Goal: Information Seeking & Learning: Learn about a topic

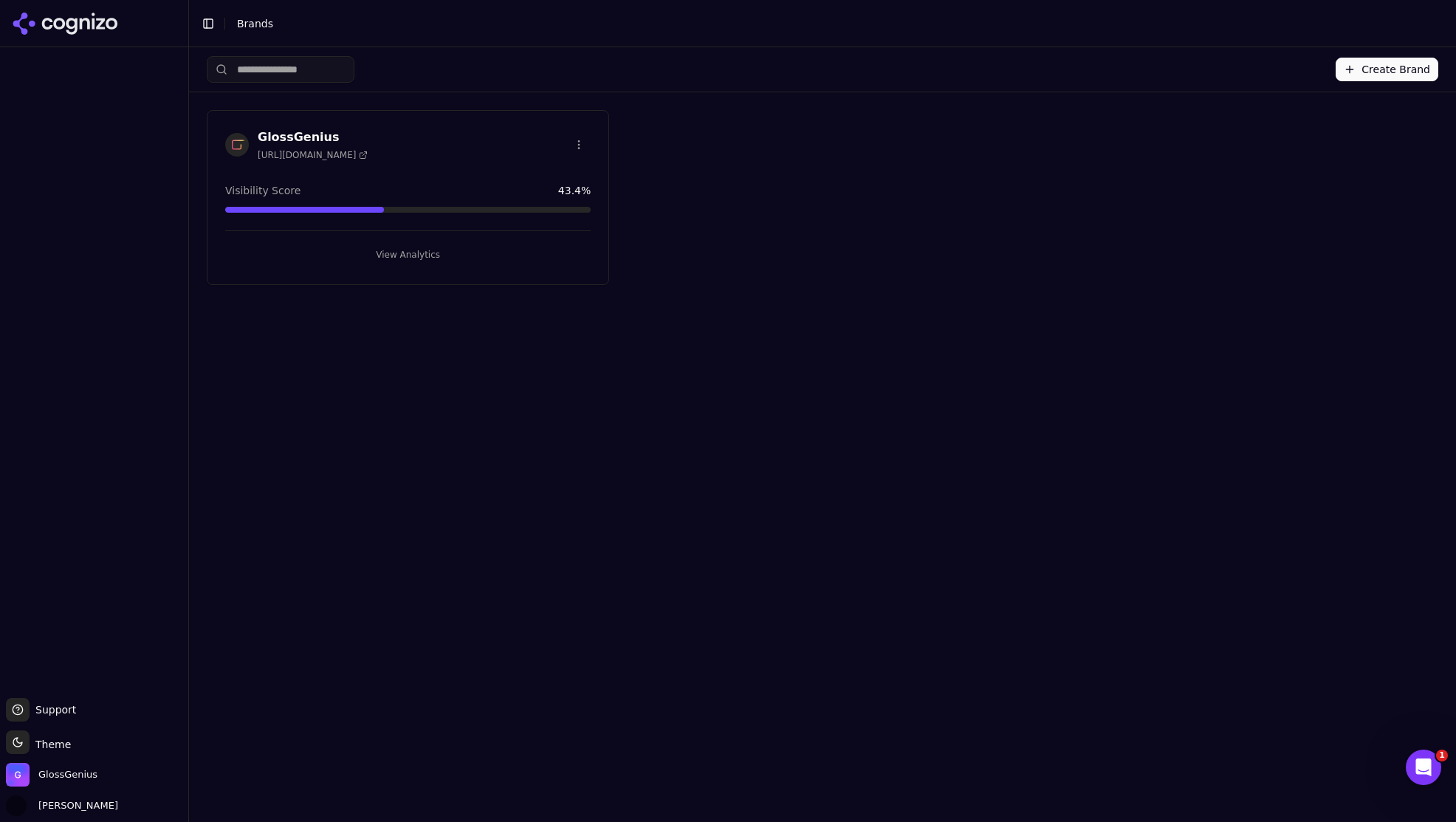
click at [405, 258] on button "View Analytics" at bounding box center [407, 255] width 366 height 23
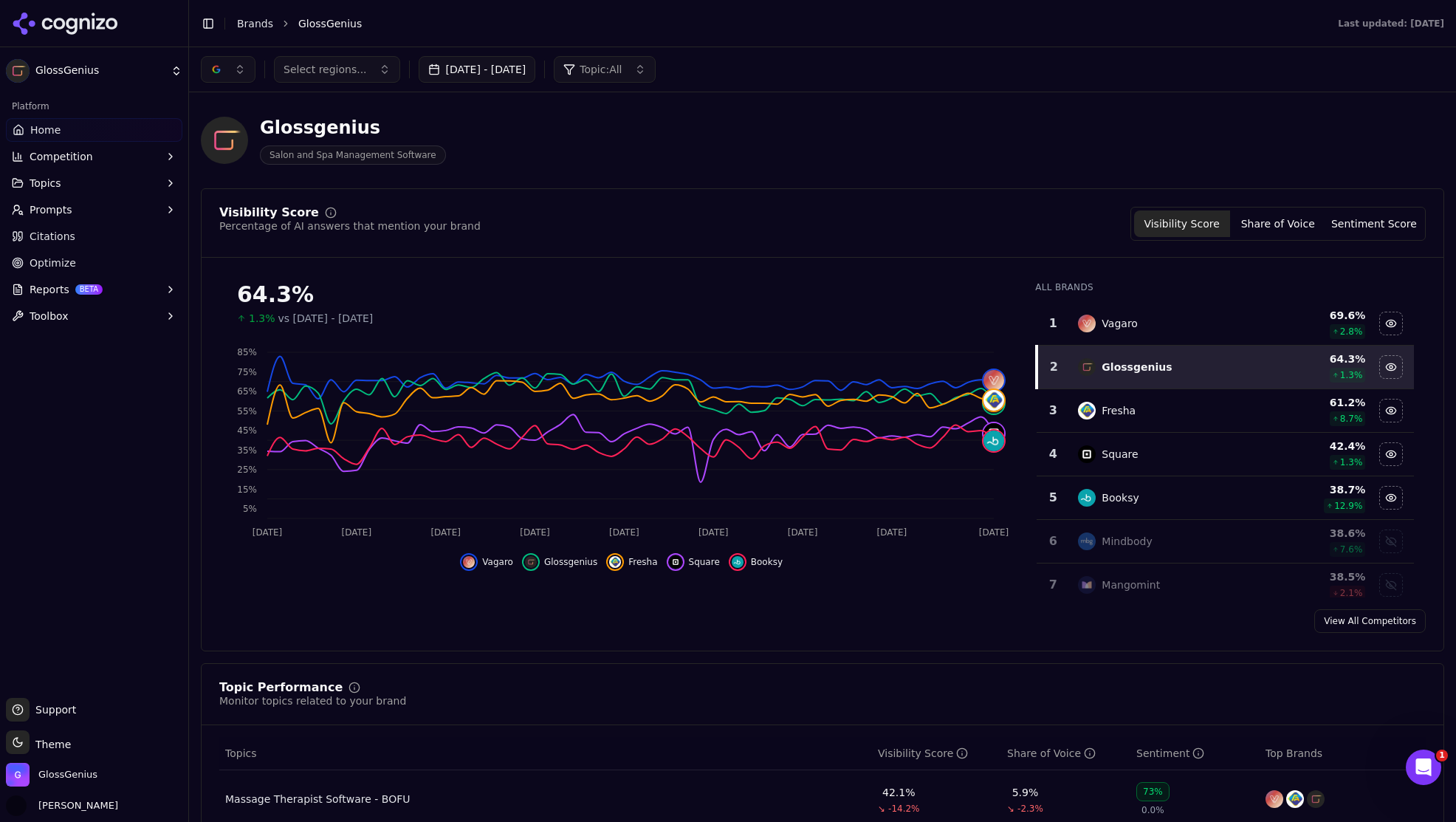
click at [55, 189] on span "Topics" at bounding box center [45, 182] width 32 height 15
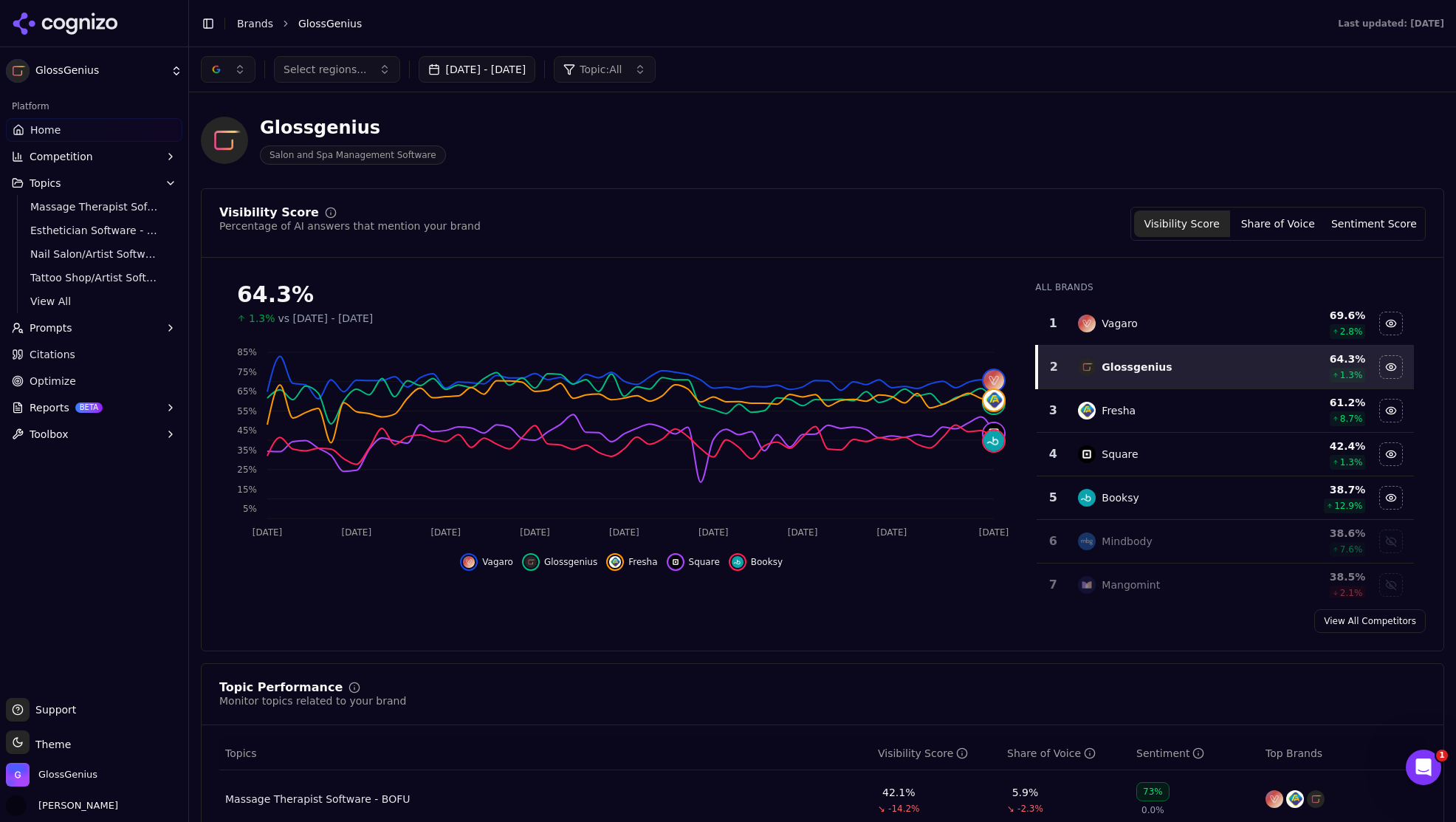
click at [42, 355] on span "Citations" at bounding box center [52, 354] width 46 height 15
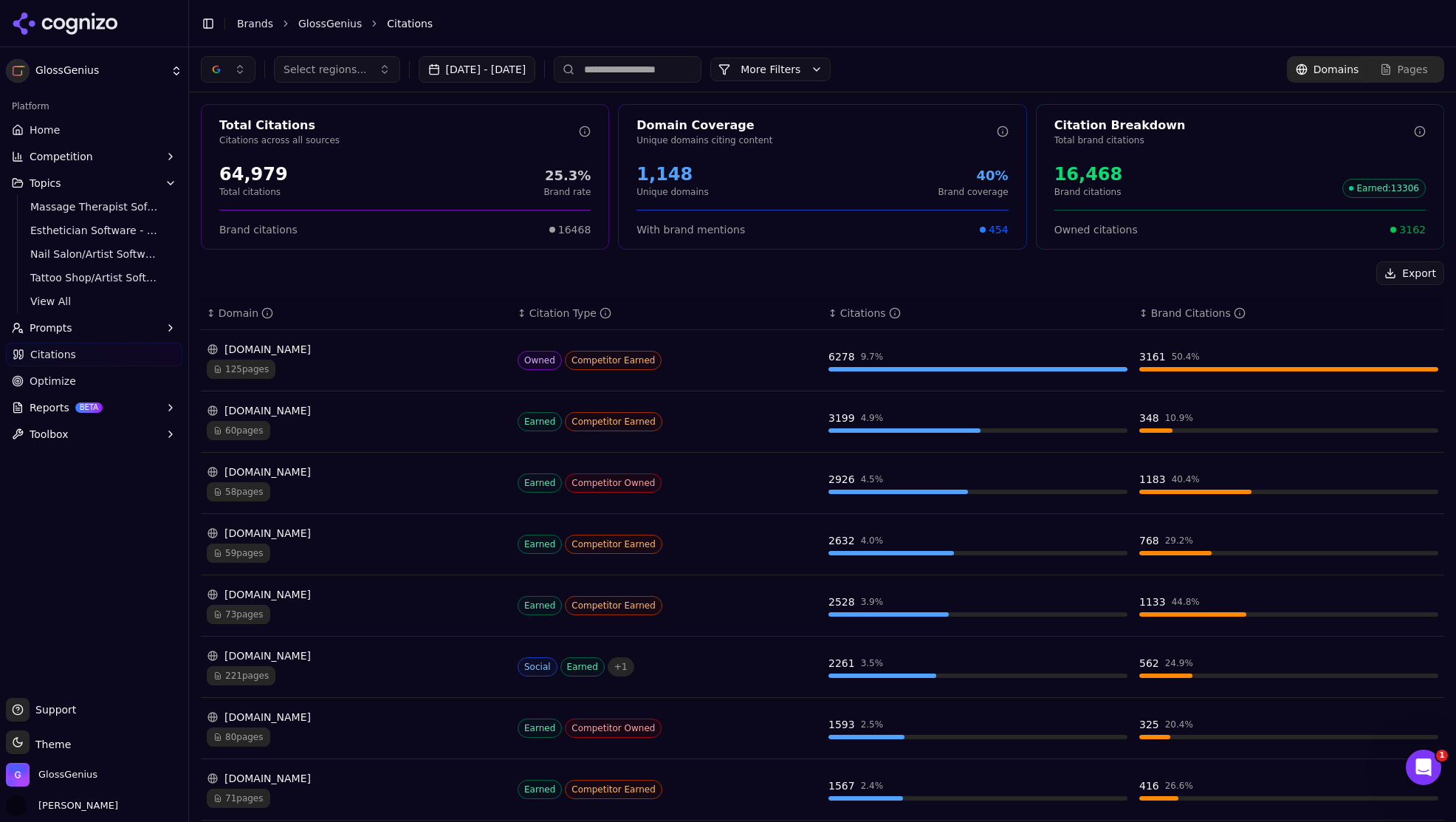
click at [235, 65] on button "button" at bounding box center [228, 70] width 55 height 27
click at [201, 130] on span "ChatGPT-Search" at bounding box center [222, 128] width 83 height 15
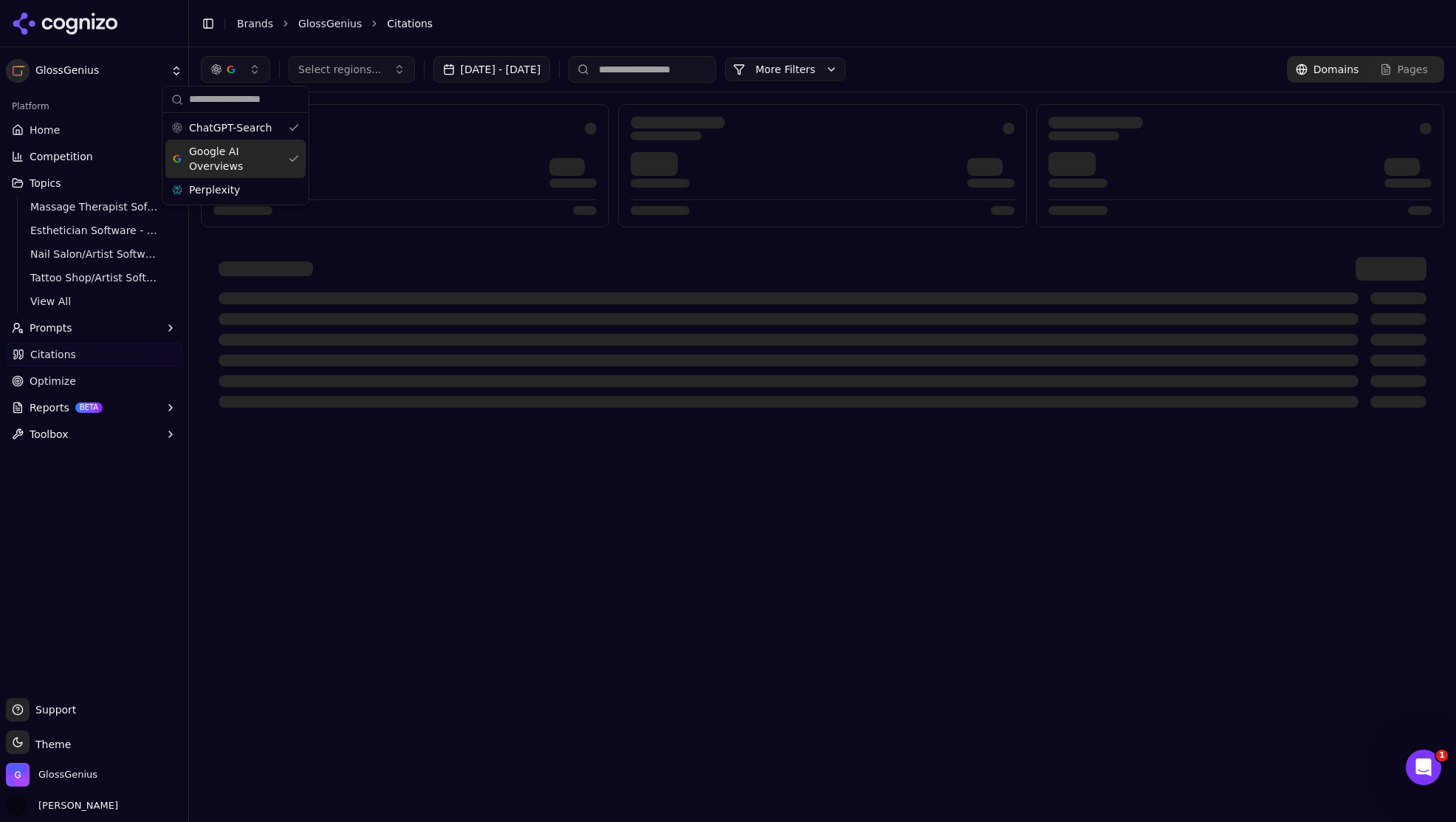
click at [210, 156] on span "Google AI Overviews" at bounding box center [235, 159] width 93 height 30
click at [382, 255] on div at bounding box center [822, 332] width 1243 height 186
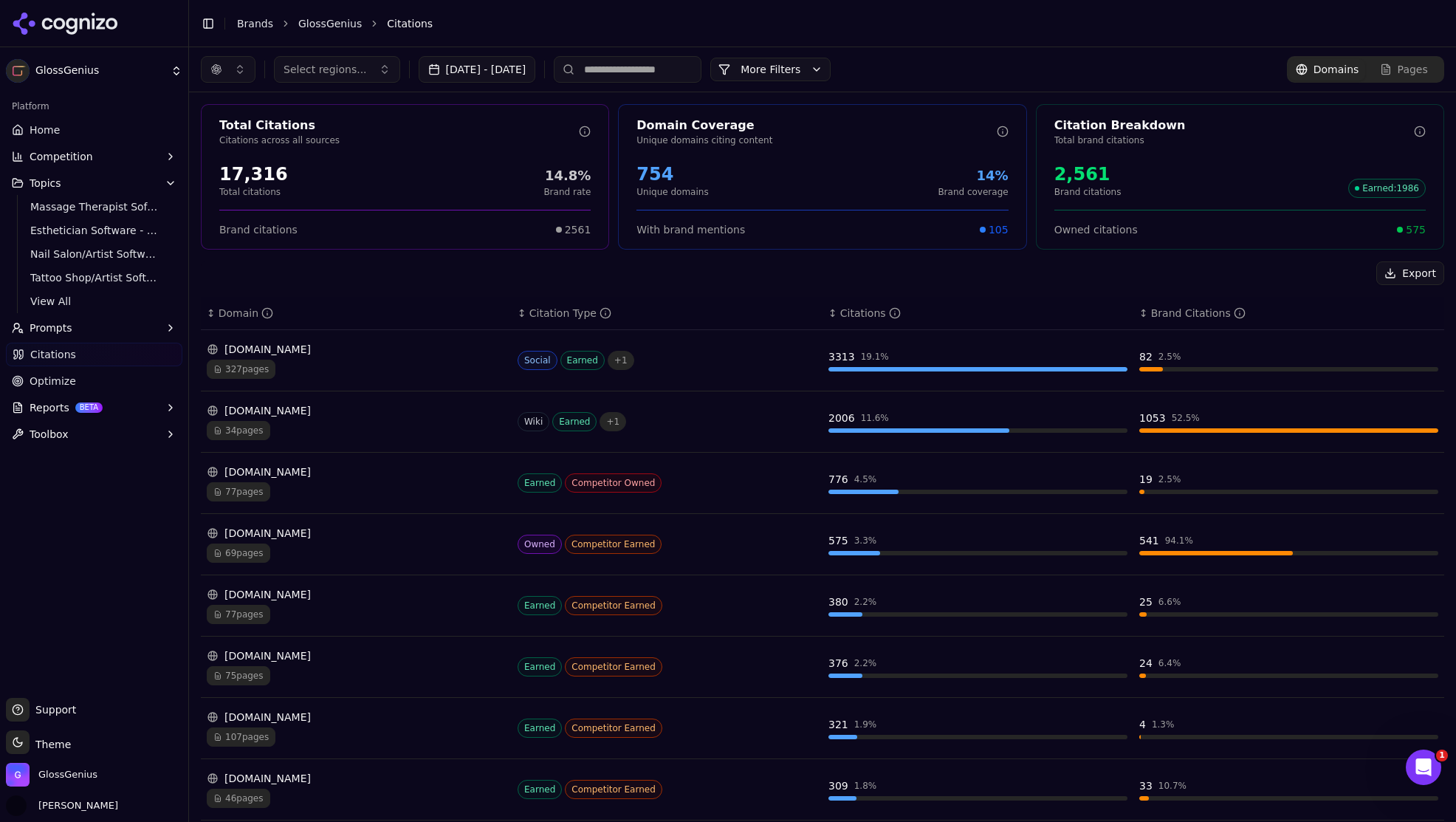
click at [520, 69] on button "[DATE] - [DATE]" at bounding box center [477, 70] width 117 height 27
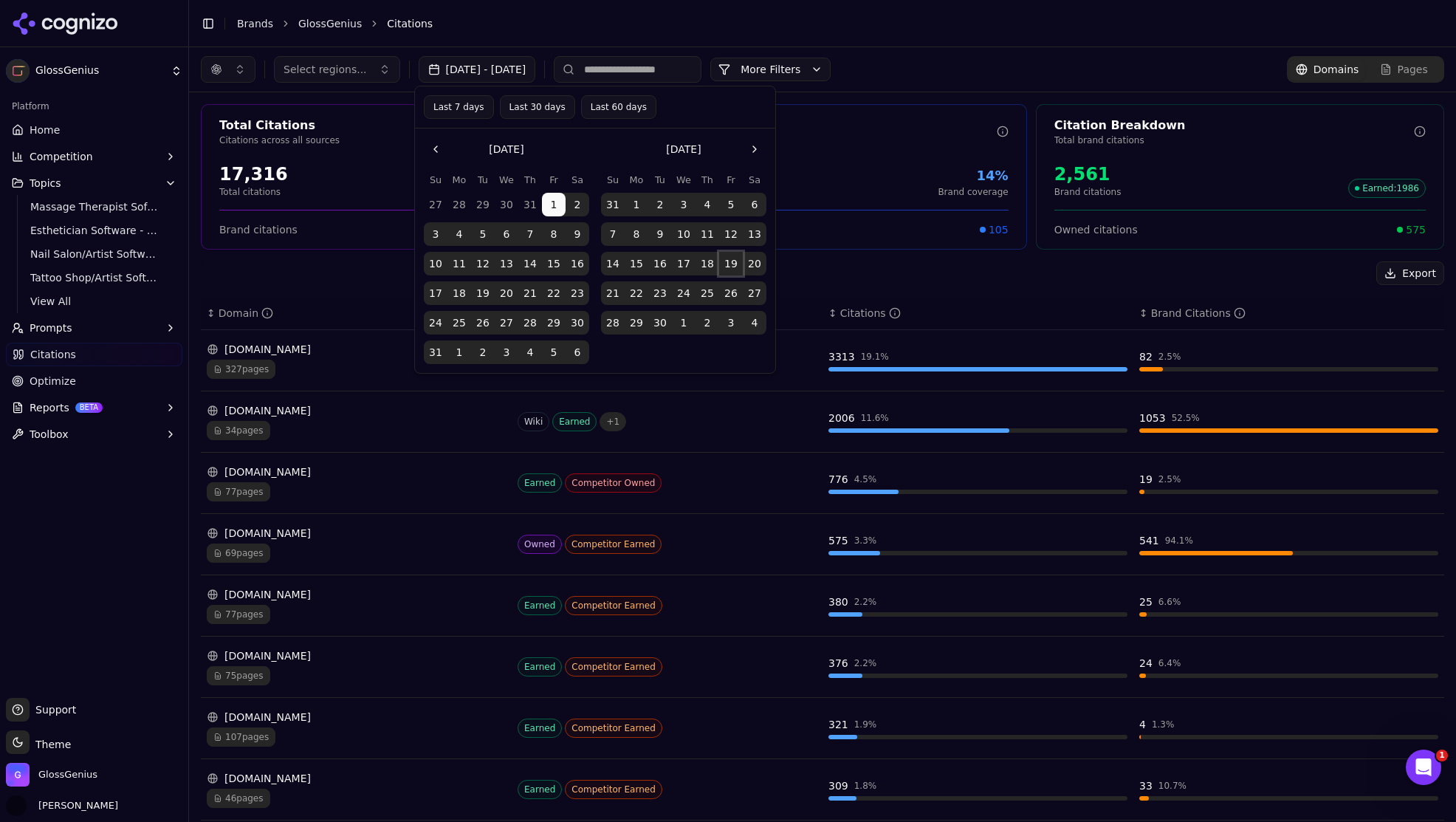
click at [733, 265] on button "19" at bounding box center [731, 263] width 23 height 23
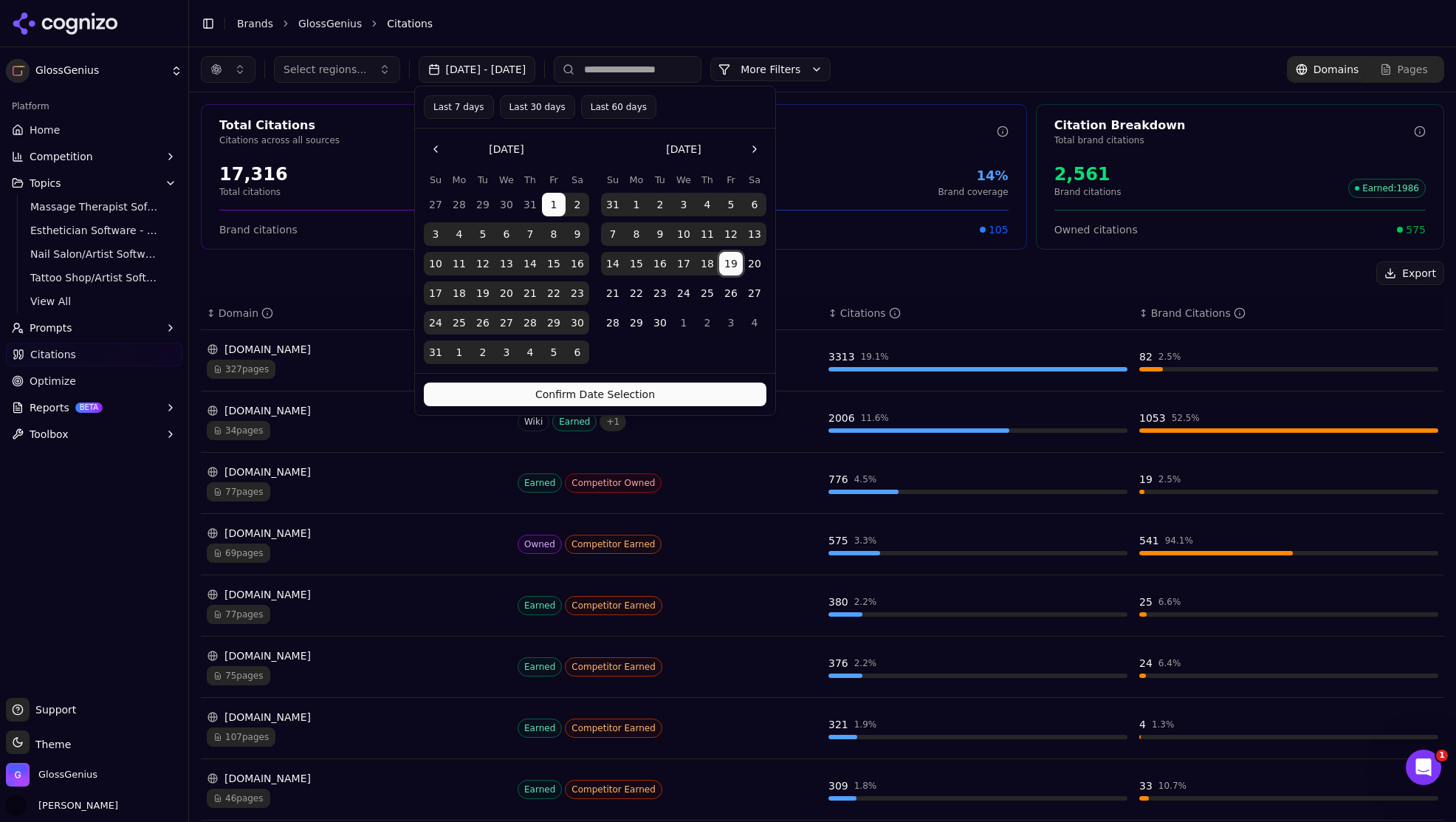
click at [727, 262] on button "19" at bounding box center [731, 263] width 23 height 23
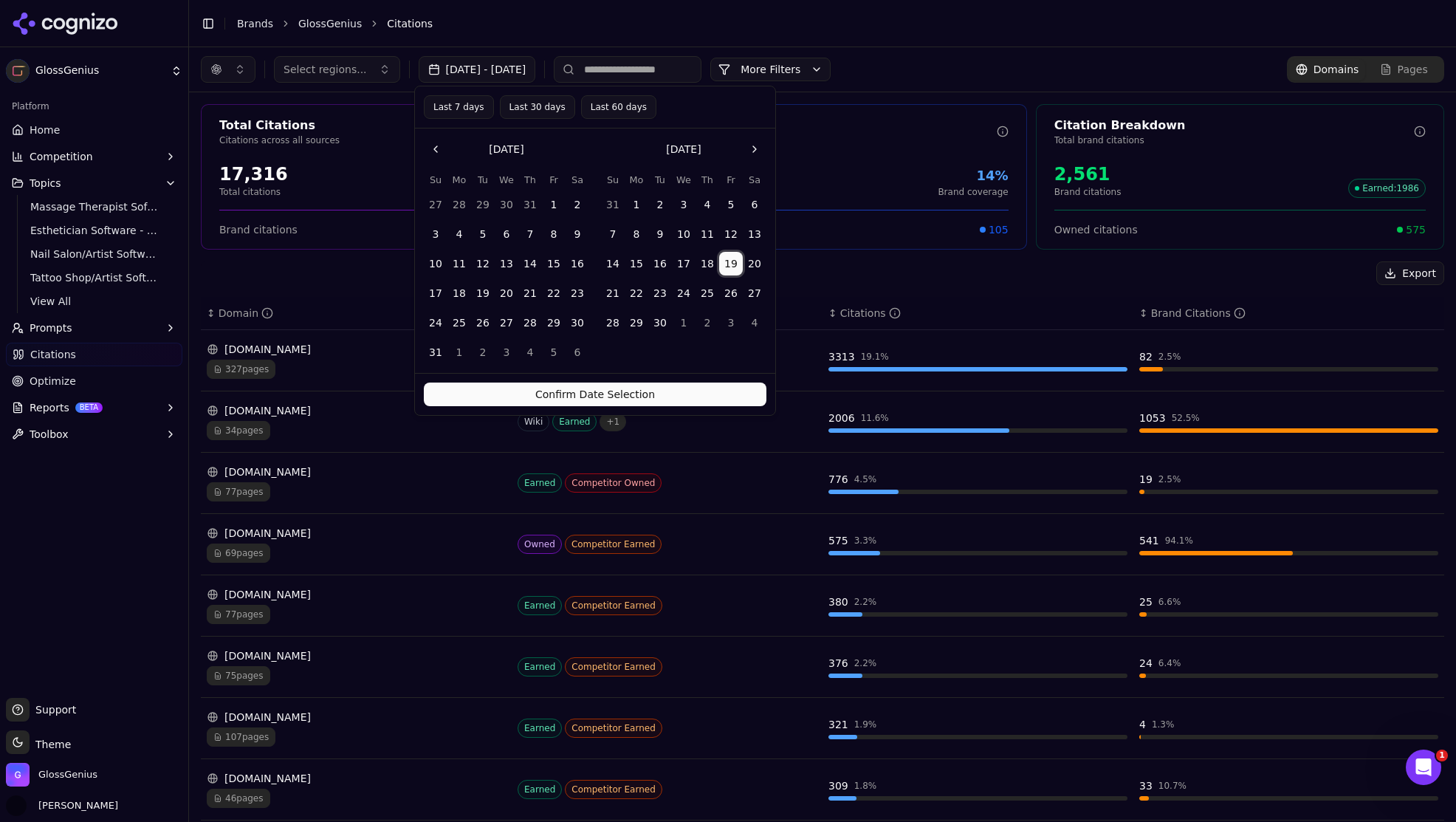
click at [754, 148] on button "Go to the Next Month" at bounding box center [754, 149] width 23 height 23
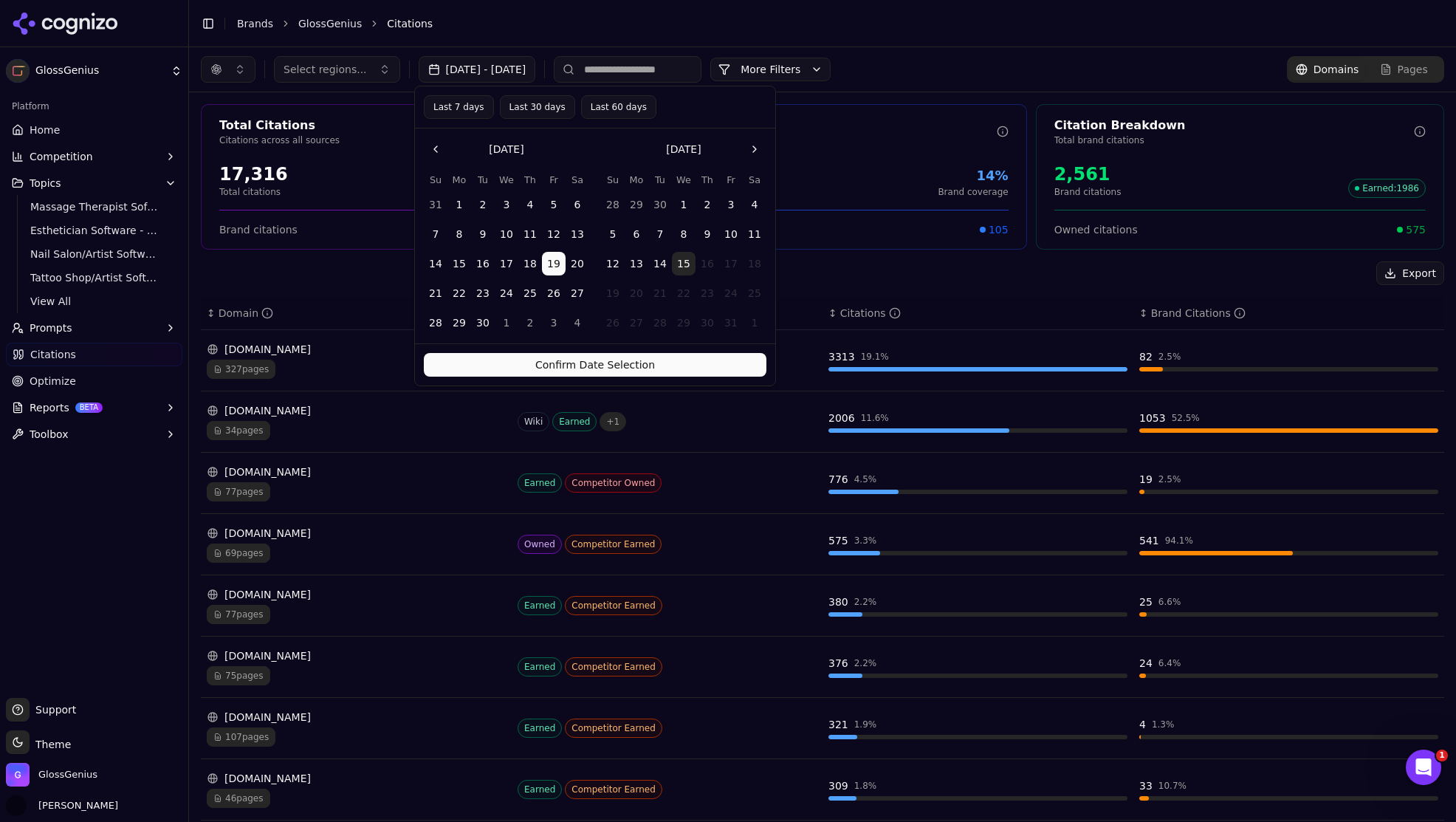
click at [656, 262] on button "14" at bounding box center [659, 263] width 23 height 23
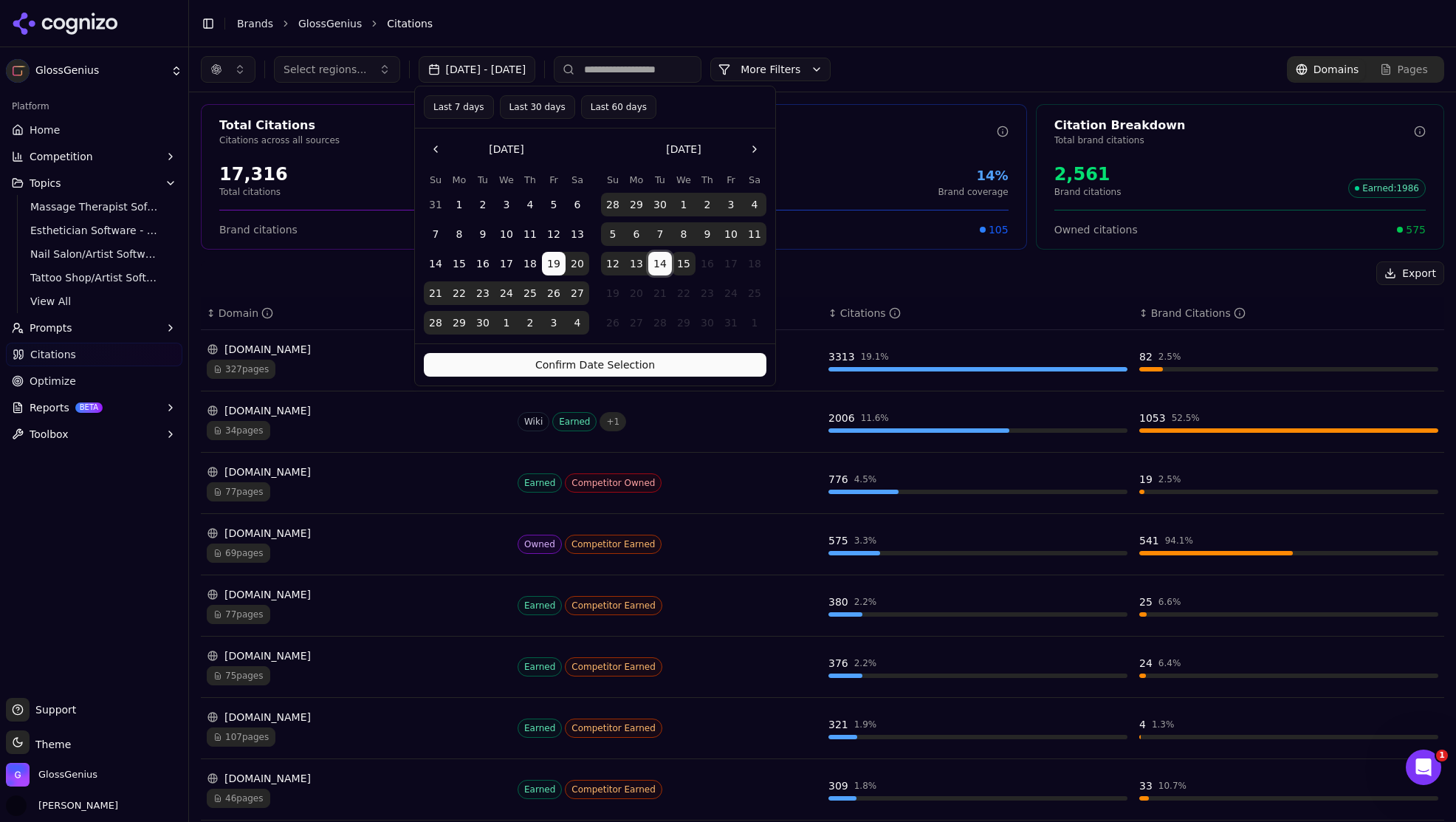
click at [647, 358] on button "Confirm Date Selection" at bounding box center [595, 364] width 342 height 23
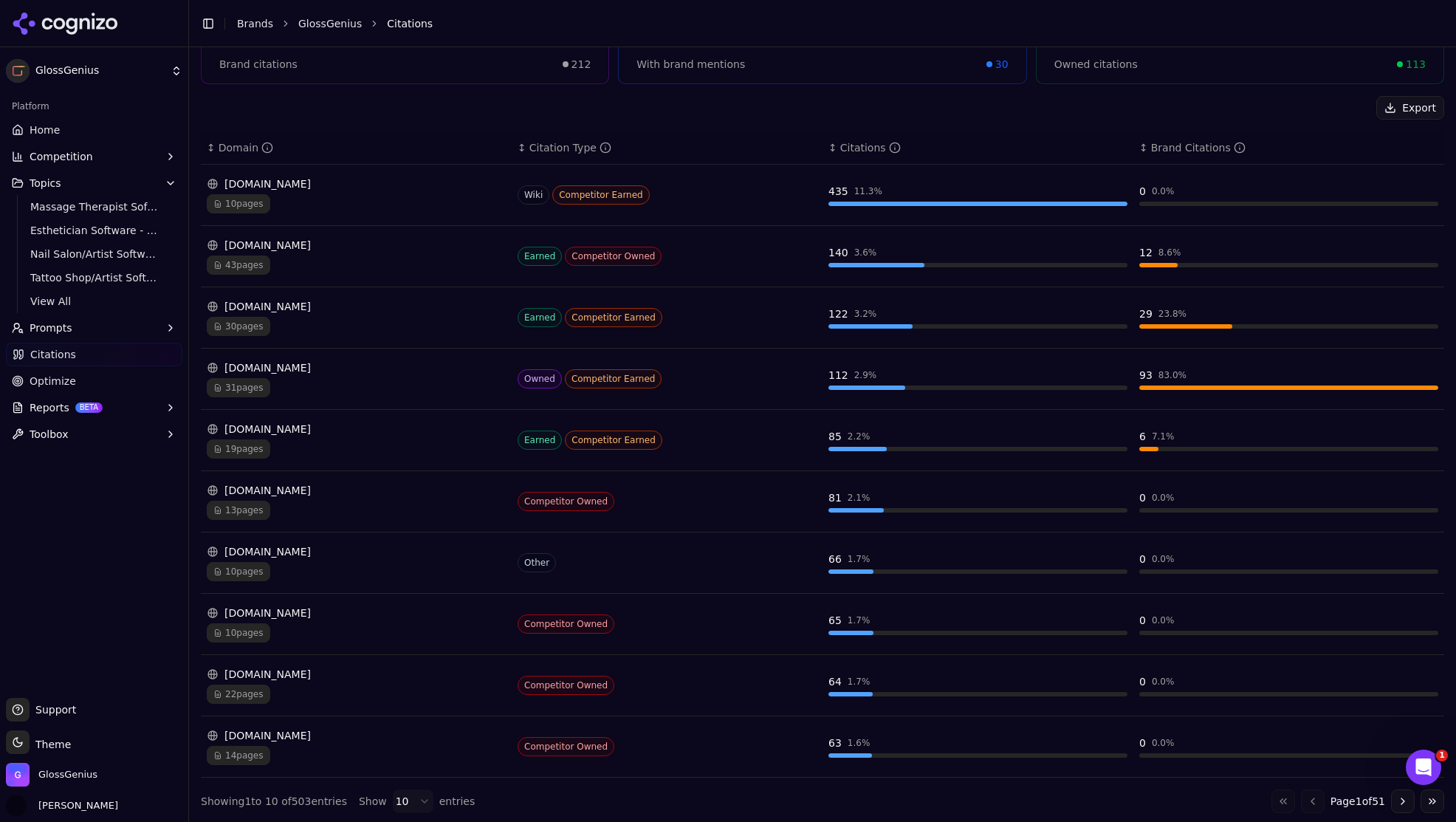
scroll to position [169, 0]
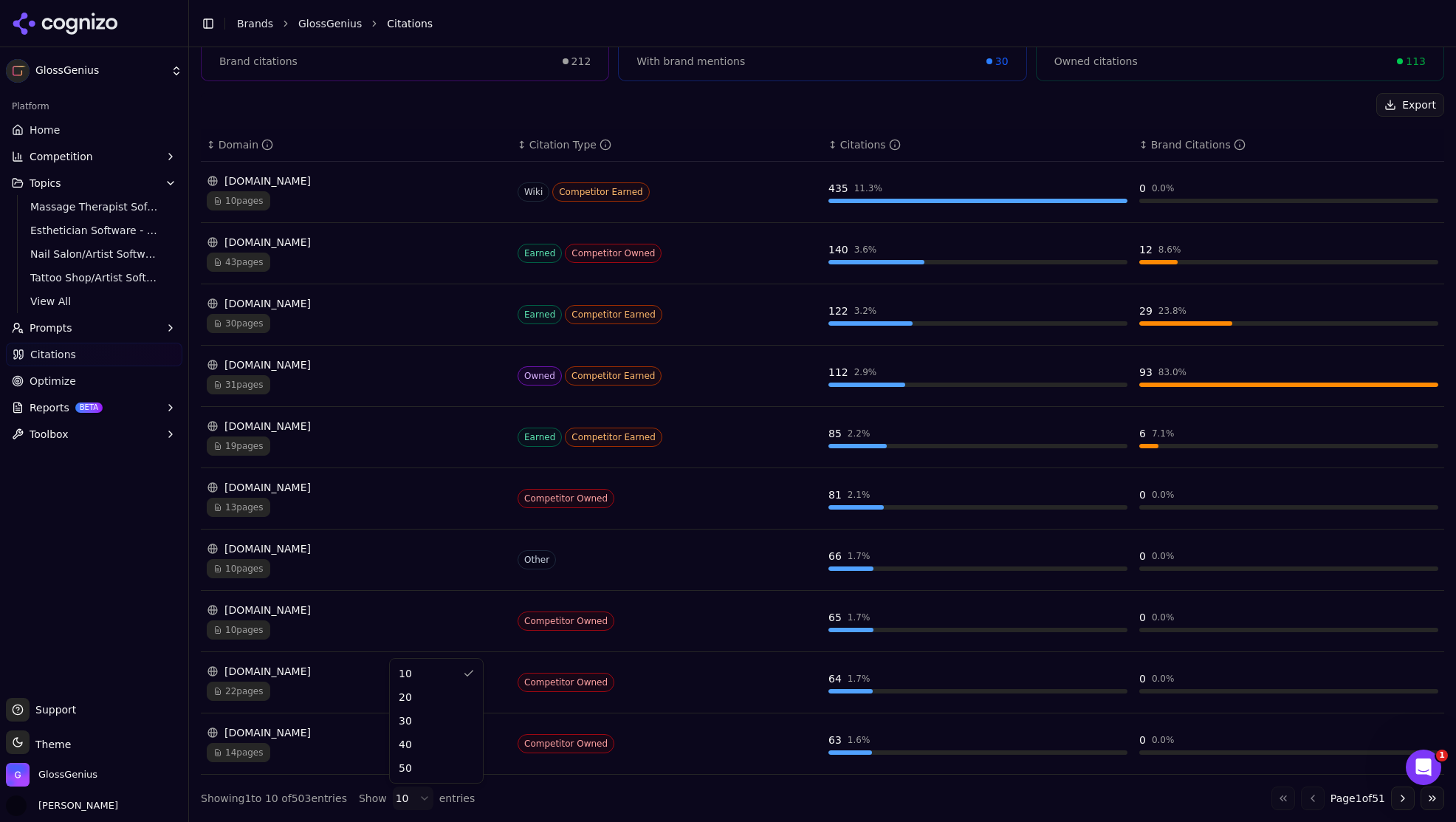
click at [418, 795] on html "GlossGenius Platform Home Competition Topics Massage Therapist Software - BOFU …" at bounding box center [728, 411] width 1456 height 822
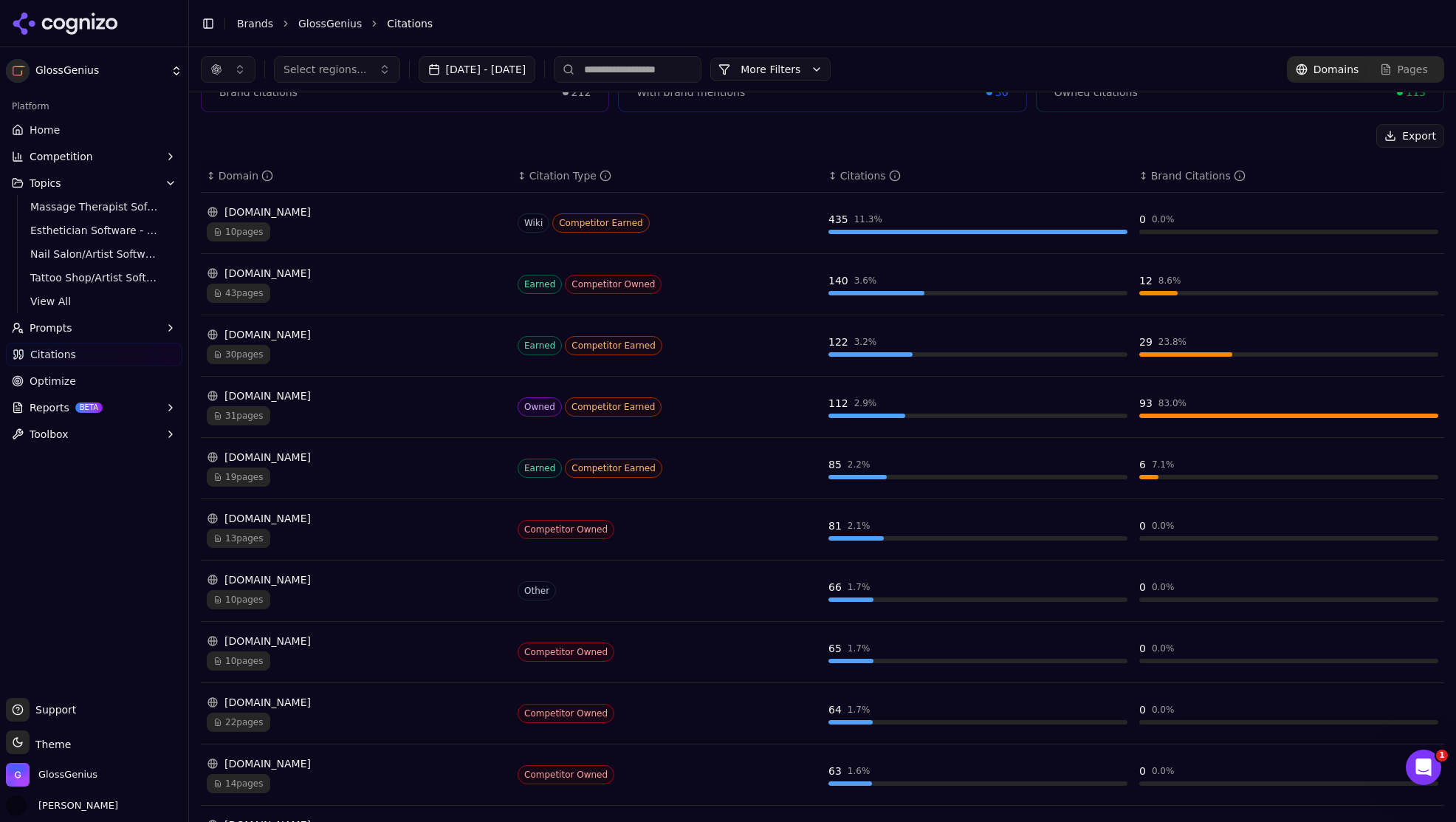
scroll to position [133, 0]
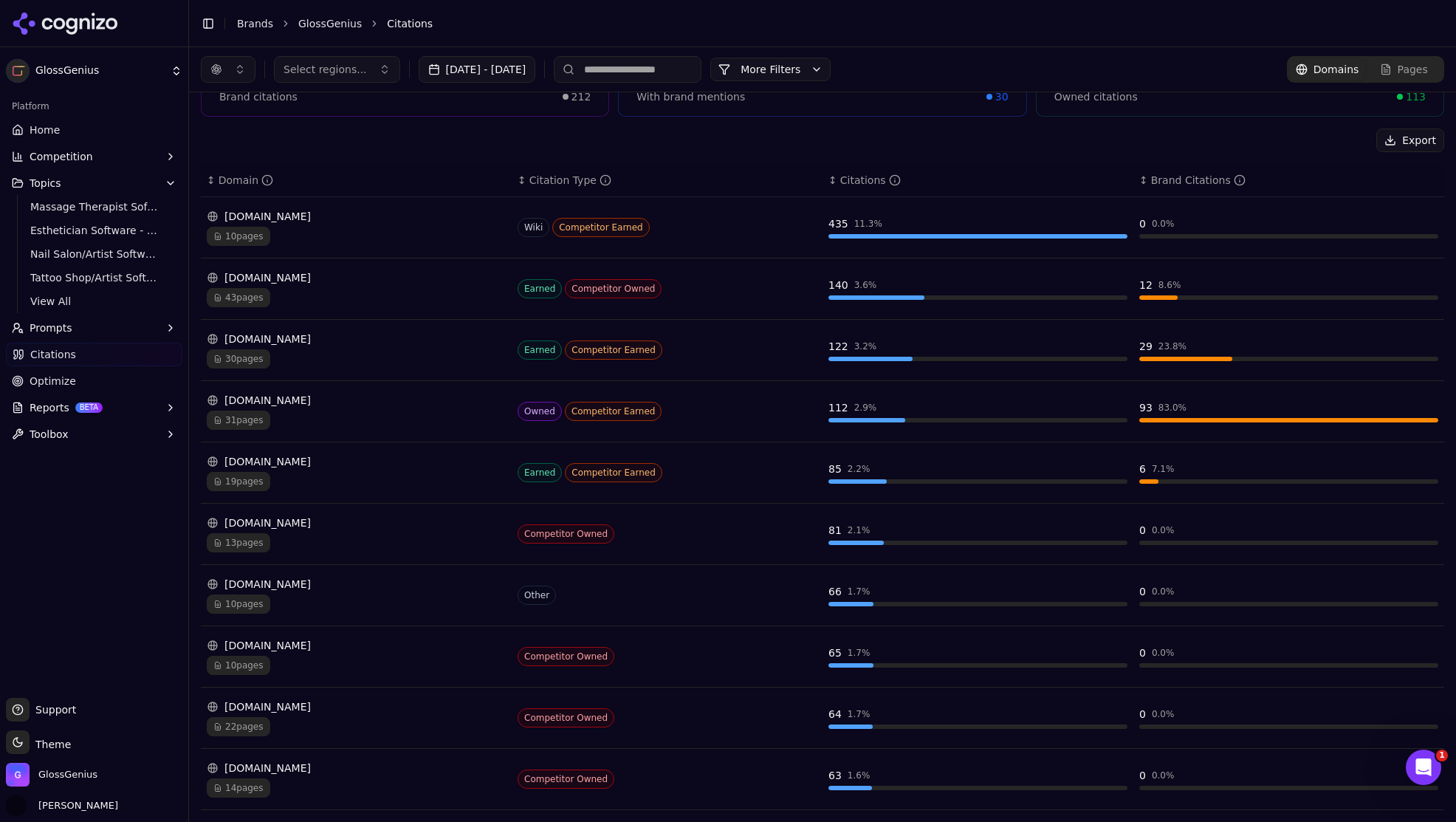
click at [513, 70] on button "[DATE] - [DATE]" at bounding box center [477, 70] width 117 height 27
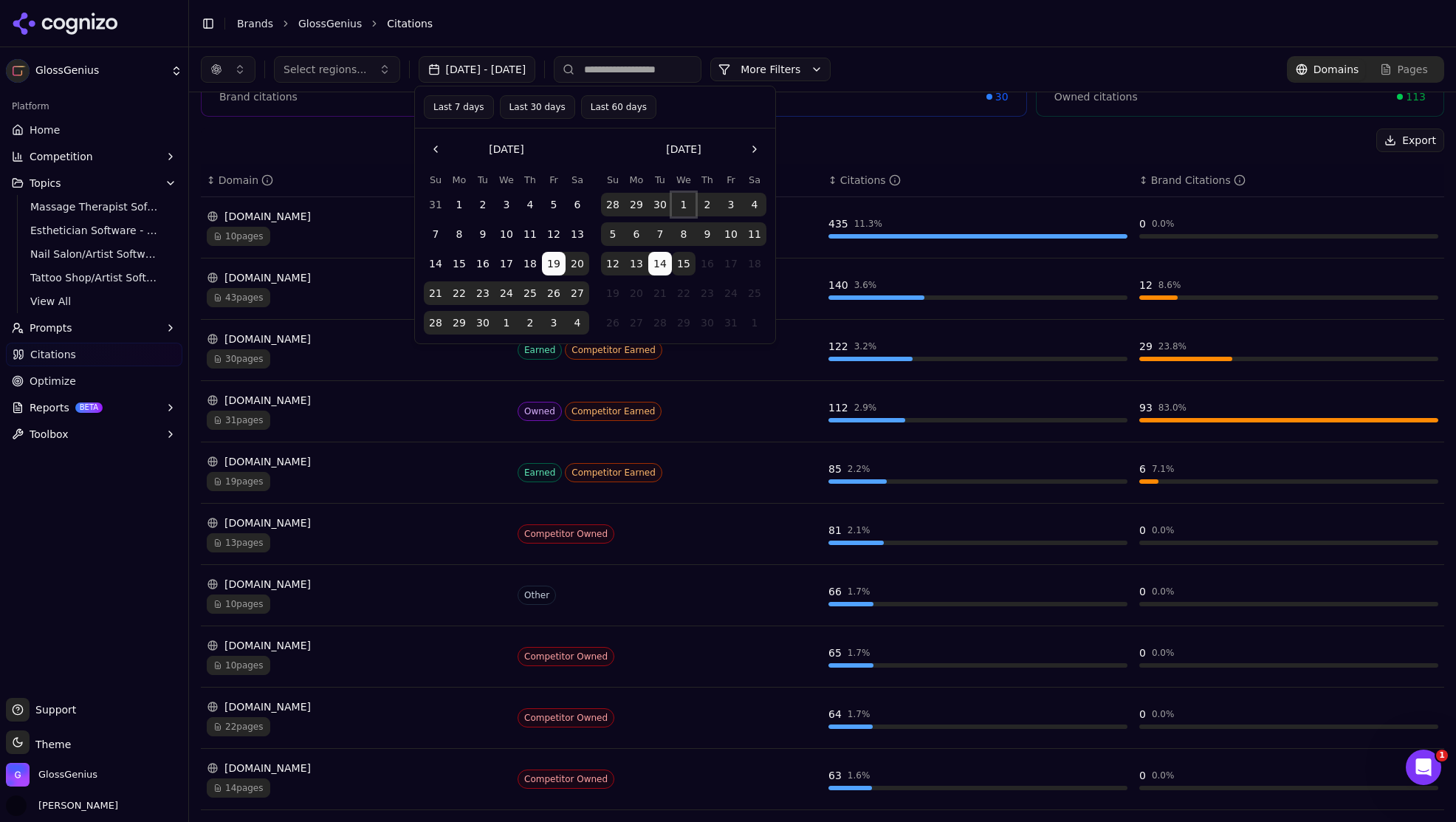
click at [692, 206] on button "1" at bounding box center [683, 204] width 23 height 23
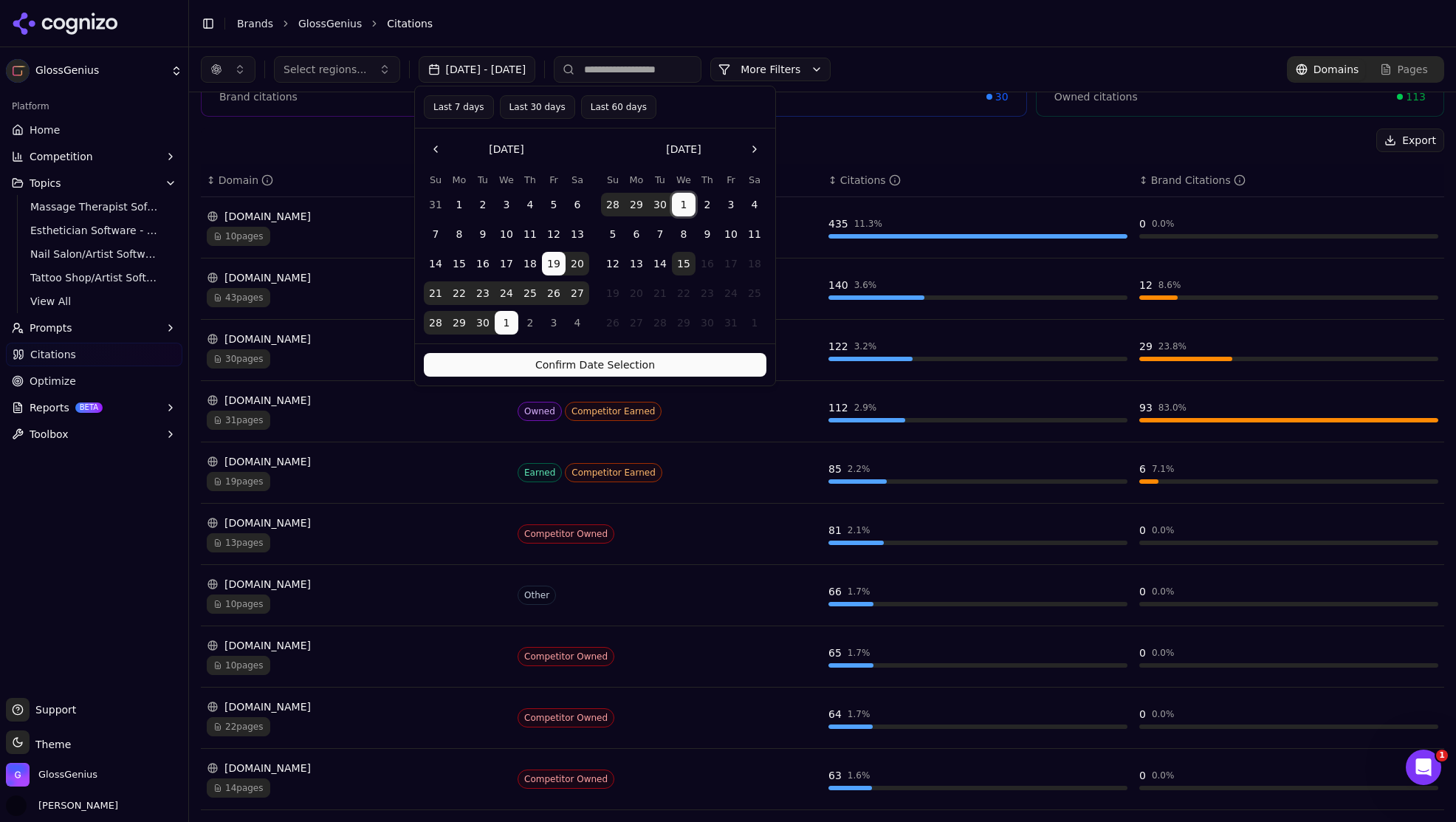
click at [684, 209] on button "1" at bounding box center [683, 204] width 23 height 23
click at [660, 260] on button "14" at bounding box center [659, 263] width 23 height 23
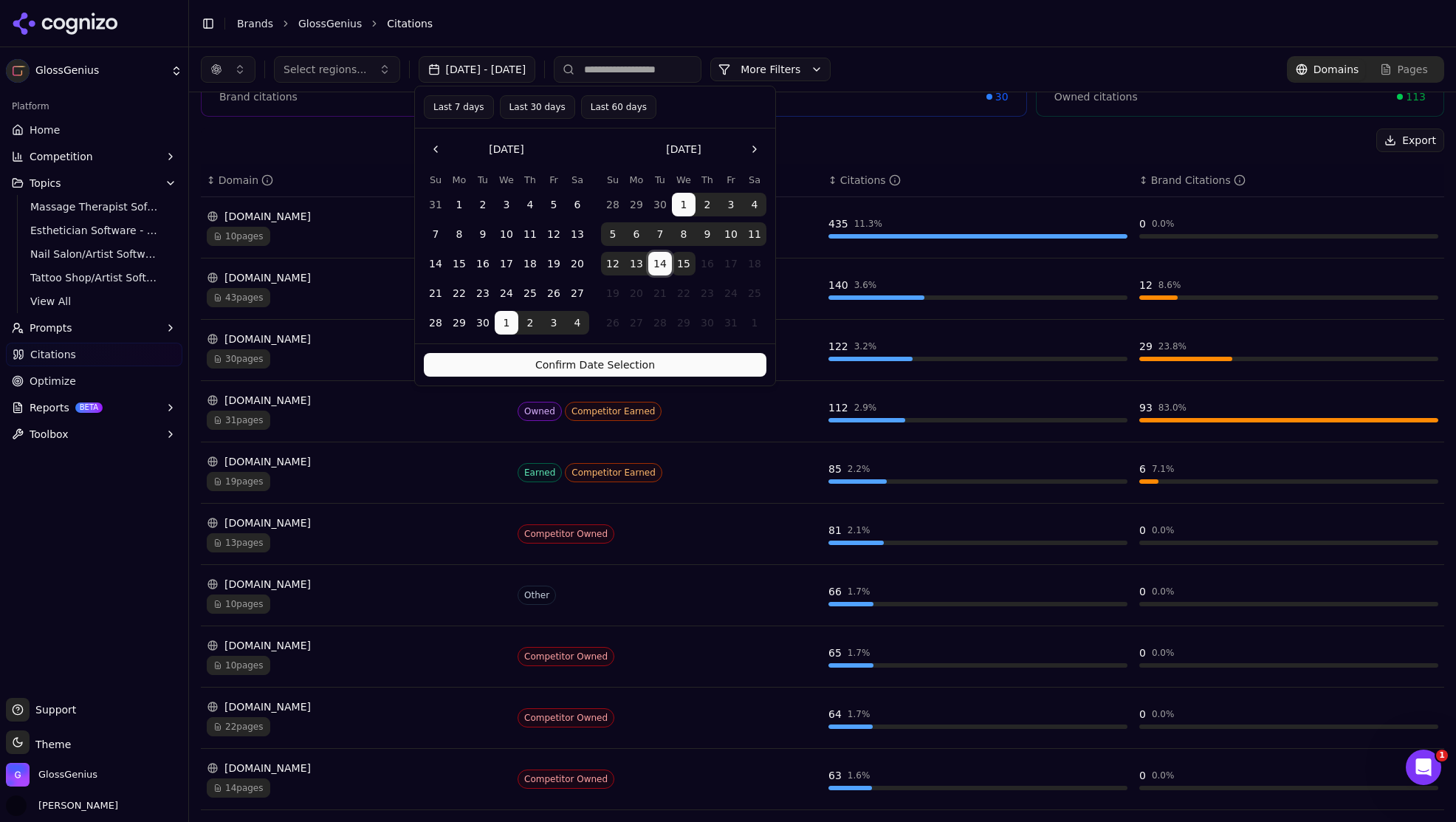
click at [608, 366] on button "Confirm Date Selection" at bounding box center [595, 364] width 342 height 23
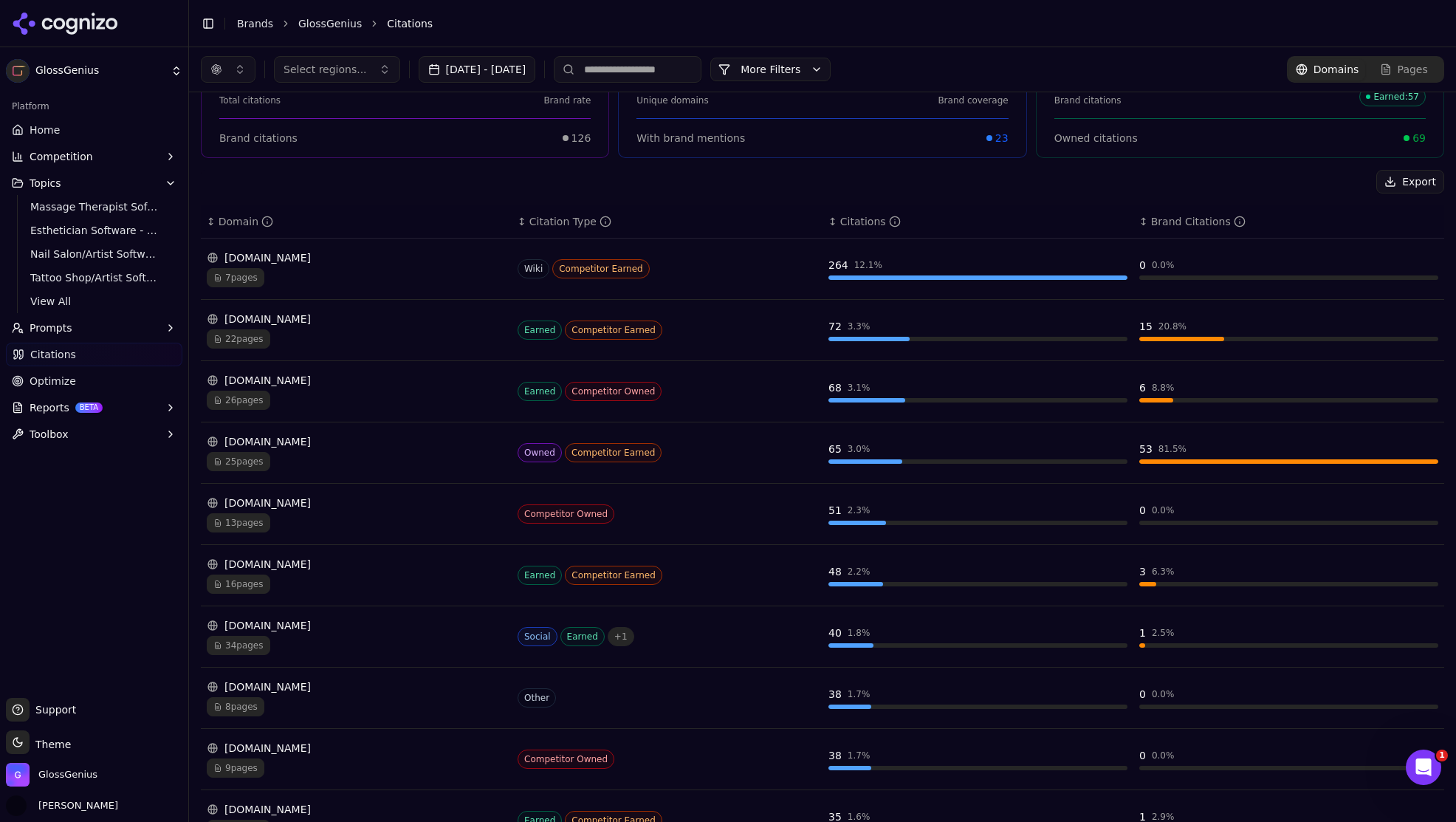
scroll to position [86, 0]
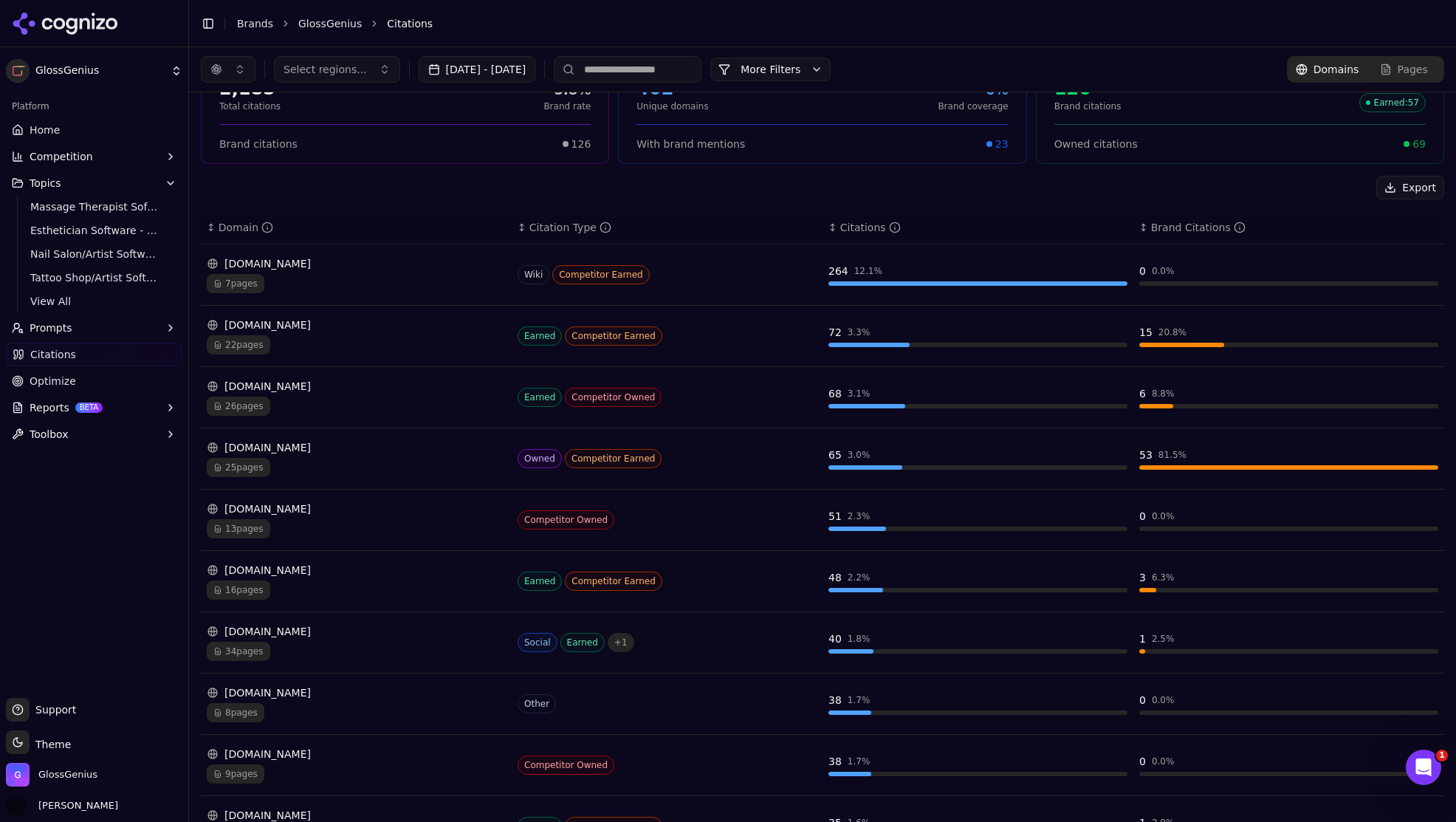
click at [242, 288] on span "7 pages" at bounding box center [235, 283] width 57 height 19
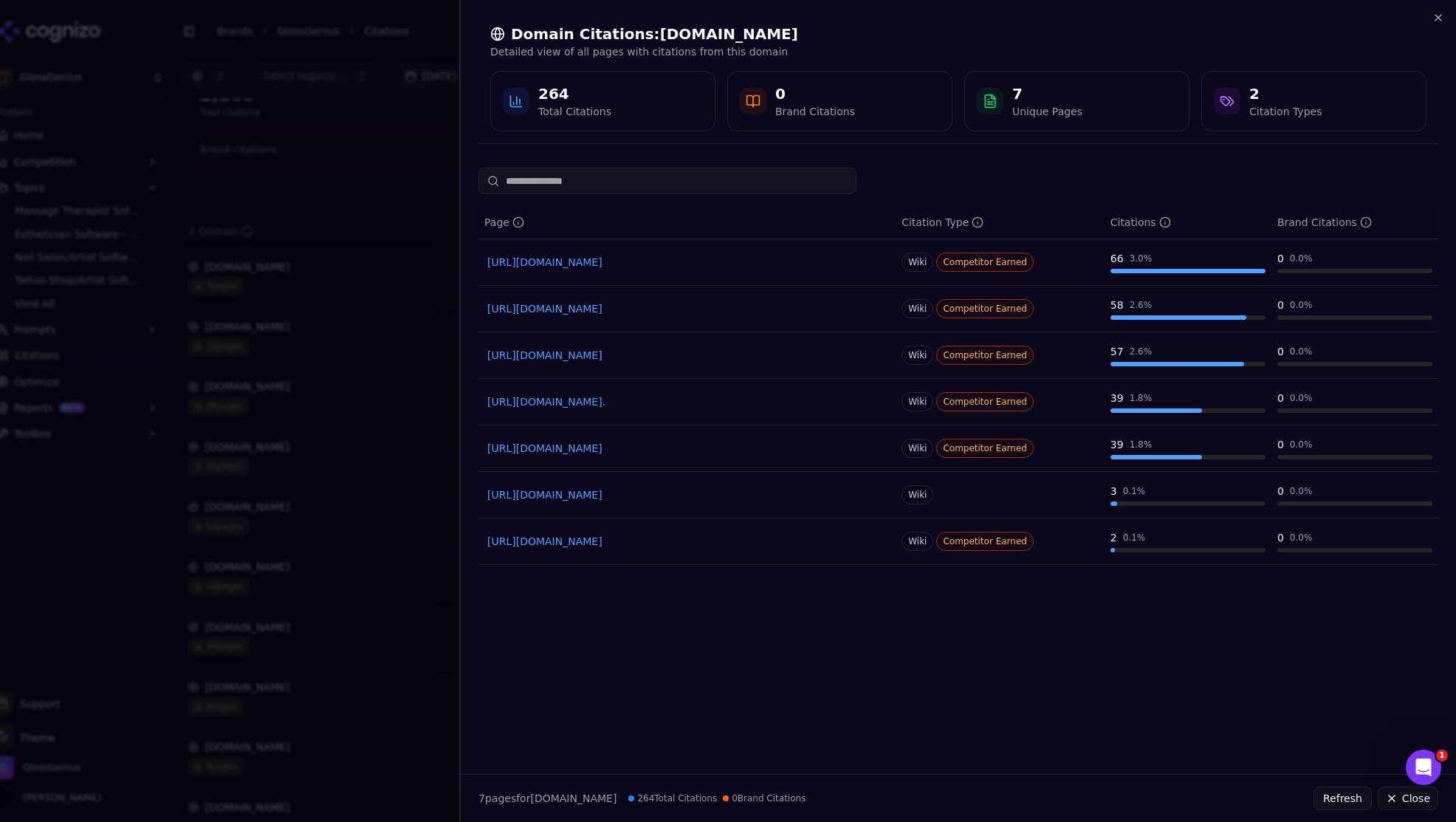
click at [401, 94] on div at bounding box center [728, 411] width 1456 height 822
